Goal: Task Accomplishment & Management: Complete application form

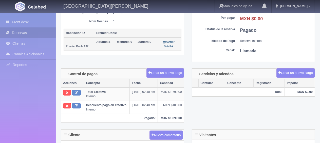
scroll to position [101, 0]
click at [29, 22] on link "Front desk" at bounding box center [28, 22] width 56 height 10
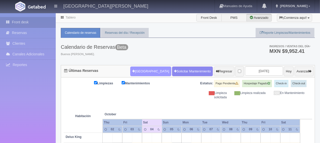
click at [138, 69] on button "[GEOGRAPHIC_DATA]" at bounding box center [150, 71] width 41 height 10
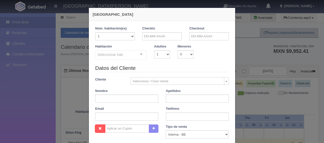
checkbox input "false"
click at [147, 37] on input "text" at bounding box center [162, 36] width 40 height 8
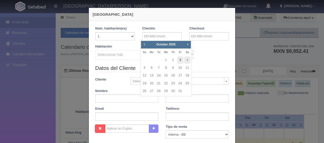
click at [177, 61] on link "3" at bounding box center [180, 59] width 7 height 7
type input "03-10-2025"
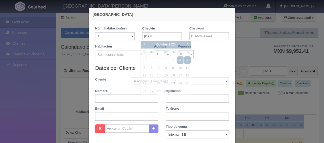
checkbox input "false"
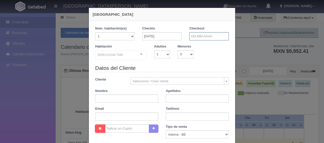
click at [196, 36] on input "text" at bounding box center [209, 36] width 40 height 8
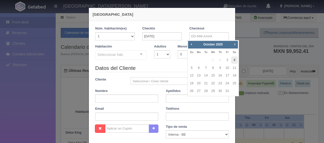
click at [234, 62] on link "4" at bounding box center [234, 59] width 7 height 7
type input "04-10-2025"
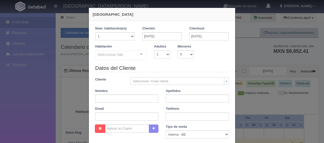
checkbox input "false"
click at [163, 53] on select "1 2 3 4 5 6 7 8 9 10" at bounding box center [162, 54] width 16 height 8
select select "2"
click at [154, 50] on select "1 2 3 4 5 6 7 8 9 10" at bounding box center [162, 54] width 16 height 8
click at [138, 53] on div "Seleccionar hab. SUITE SUITE - Sin asignar SUITE 301 Habitación Personas con Mo…" at bounding box center [120, 55] width 51 height 10
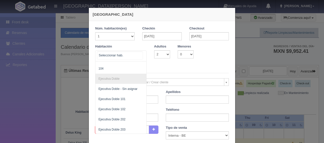
scroll to position [66, 0]
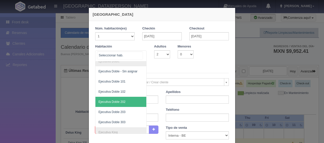
click at [135, 99] on span "Ejecutiva Doble 202" at bounding box center [137, 101] width 85 height 10
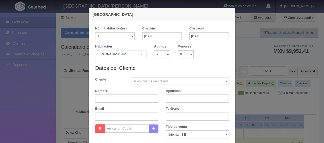
checkbox input "false"
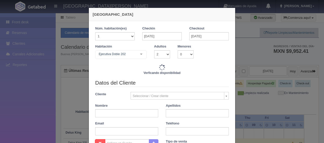
click at [135, 99] on div "Datos del Cliente Cliente Seleccionar / Crear cliente Nuevo Cliente Adriana Nav…" at bounding box center [161, 109] width 141 height 60
click at [135, 112] on input "text" at bounding box center [126, 113] width 63 height 8
type input "1549.00"
checkbox input "false"
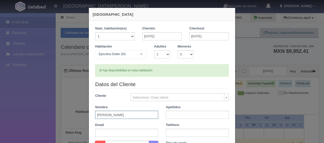
type input "Martin"
type input "Osorio"
paste input "9152179782"
type input "9152179782"
click at [159, 113] on div "Nombre Martin" at bounding box center [126, 112] width 71 height 14
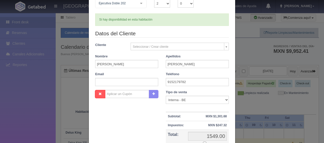
scroll to position [76, 0]
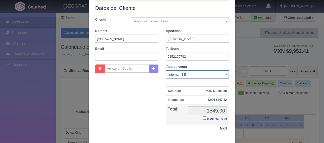
click at [181, 73] on select "Correo Electronico Interna - BE Llamada OTA Externa Otro WALK IN" at bounding box center [197, 74] width 63 height 8
select select "walkin"
click at [166, 70] on select "Correo Electronico Interna - BE Llamada OTA Externa Otro WALK IN" at bounding box center [197, 74] width 63 height 8
click at [204, 118] on input "Modificar Total" at bounding box center [204, 117] width 3 height 3
checkbox input "true"
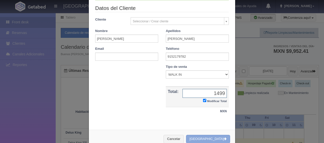
type input "1499"
click at [208, 137] on button "[GEOGRAPHIC_DATA]" at bounding box center [208, 138] width 44 height 8
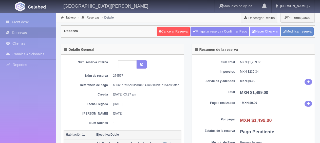
click at [264, 30] on link "Hacer Check-In" at bounding box center [265, 32] width 30 height 10
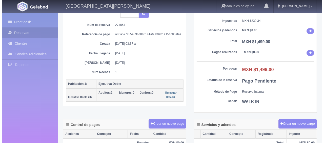
scroll to position [101, 0]
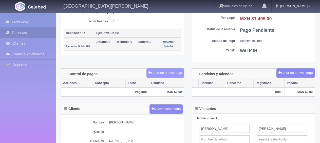
click at [175, 68] on button "Crear un nuevo pago" at bounding box center [164, 72] width 37 height 9
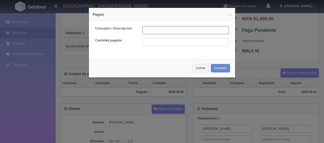
click at [146, 31] on input "text" at bounding box center [185, 30] width 87 height 8
type input "Total Tarjeta"
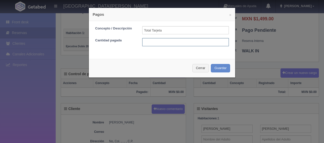
click at [169, 43] on input "text" at bounding box center [185, 42] width 87 height 8
type input "1499"
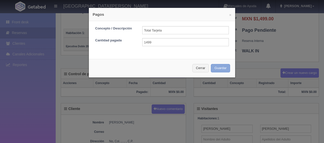
click at [215, 68] on button "Guardar" at bounding box center [220, 68] width 19 height 8
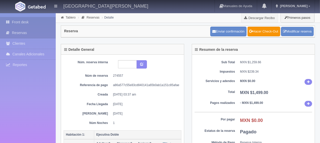
click at [42, 21] on link "Front desk" at bounding box center [28, 22] width 56 height 10
